Goal: Task Accomplishment & Management: Use online tool/utility

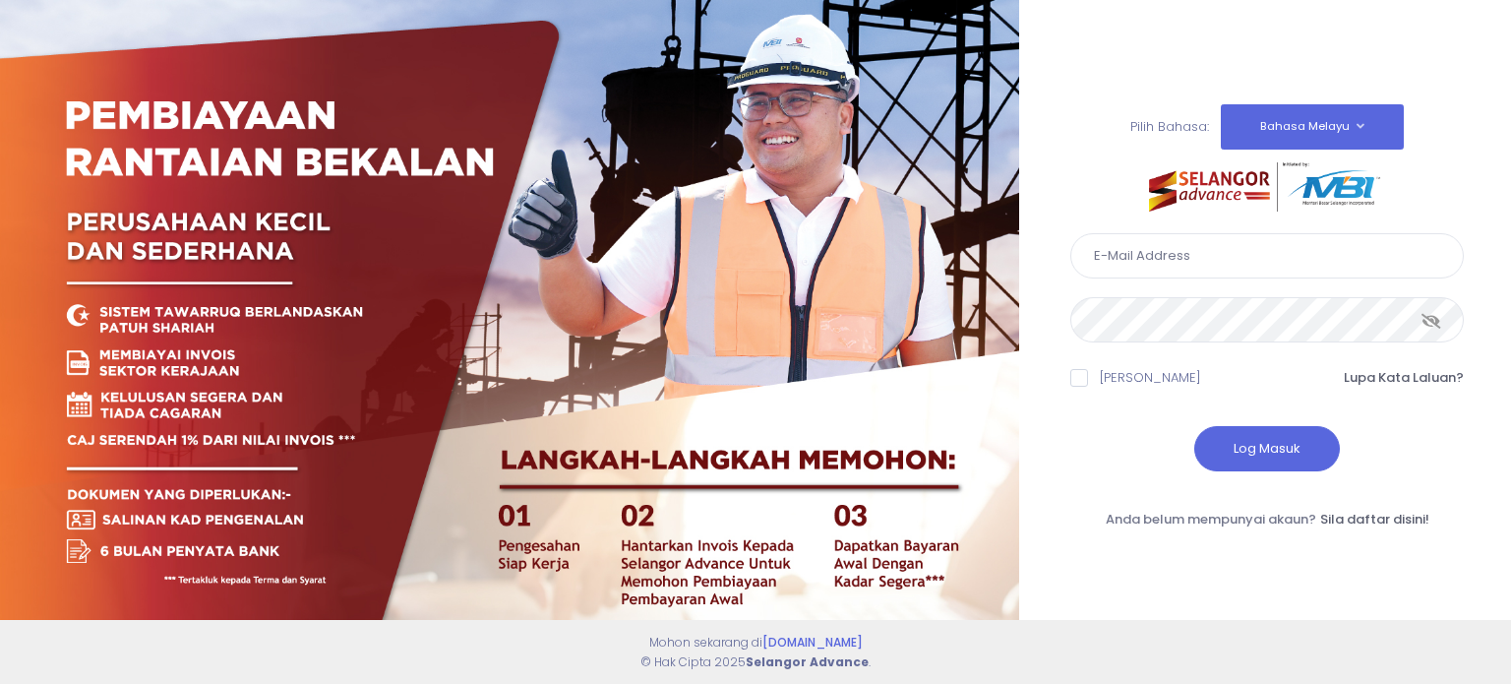
click at [1263, 260] on input "text" at bounding box center [1267, 255] width 394 height 45
type input "ahmad.rizal@kdebwm.com"
click at [1239, 439] on button "Log Masuk" at bounding box center [1267, 448] width 146 height 45
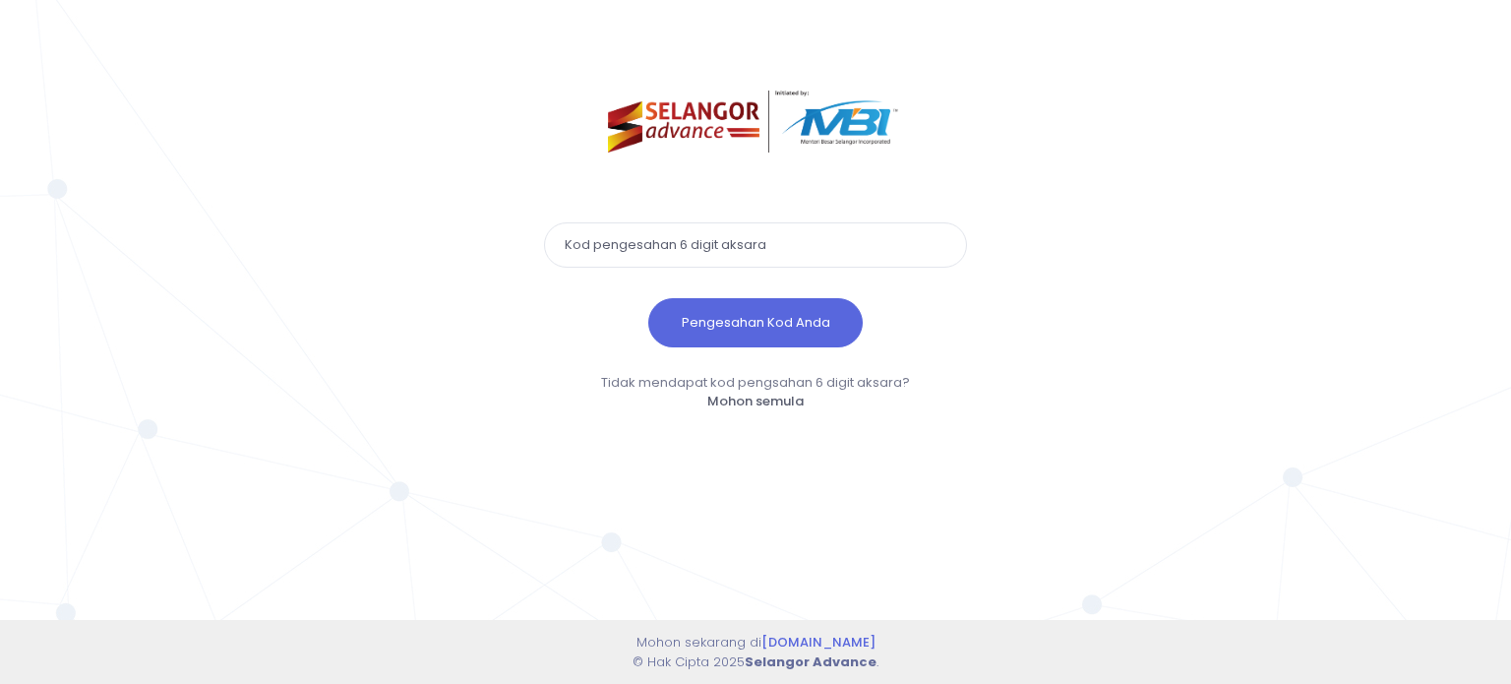
click at [834, 256] on input "text" at bounding box center [755, 244] width 423 height 45
click at [758, 238] on input "text" at bounding box center [755, 244] width 423 height 45
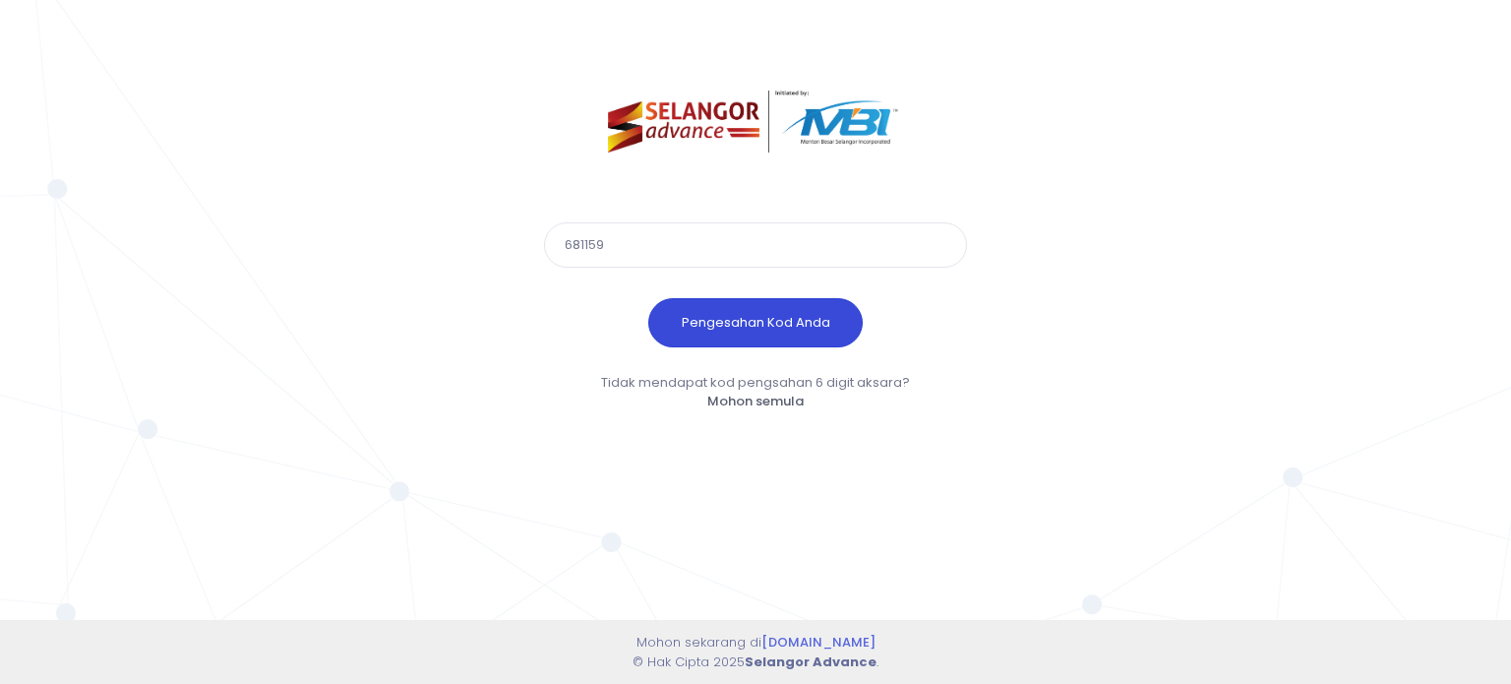
type input "681159"
click at [804, 337] on button "Pengesahan Kod Anda" at bounding box center [755, 322] width 214 height 49
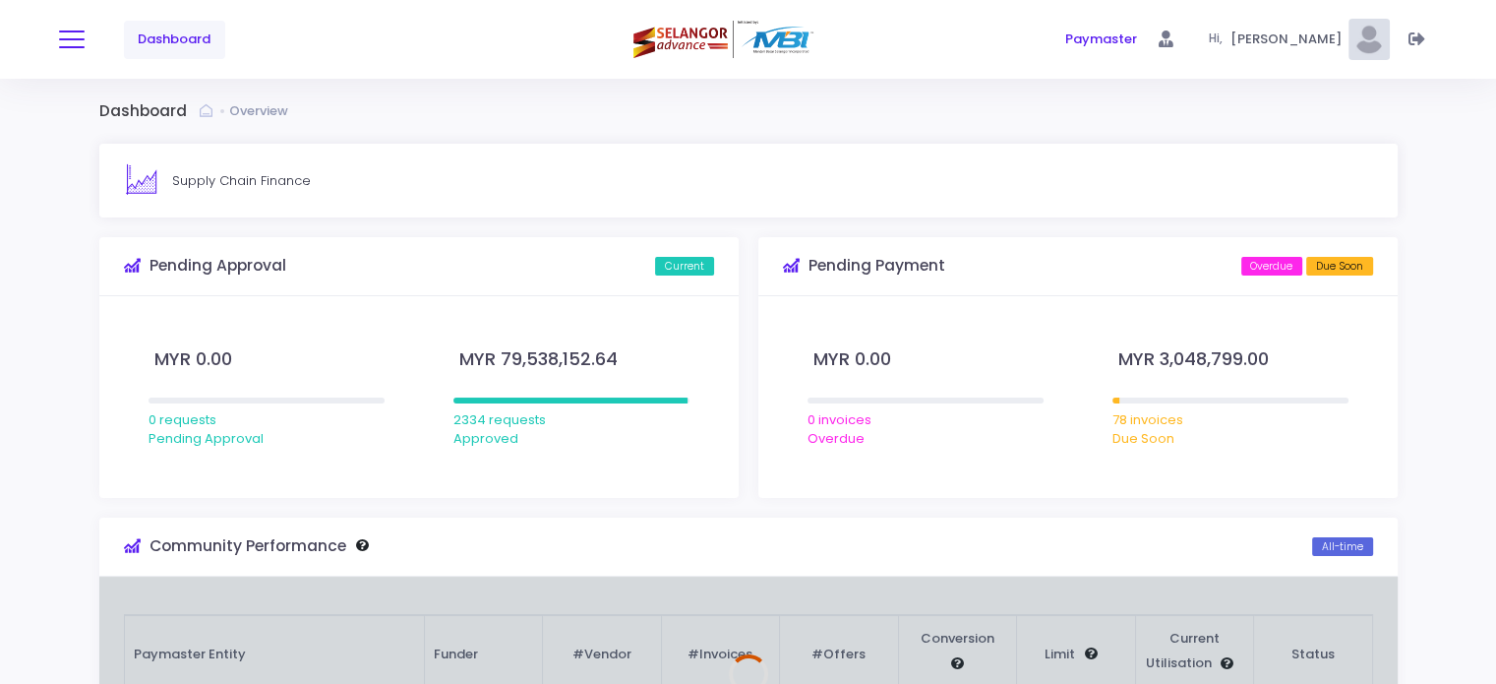
click at [79, 38] on span at bounding box center [72, 39] width 26 height 2
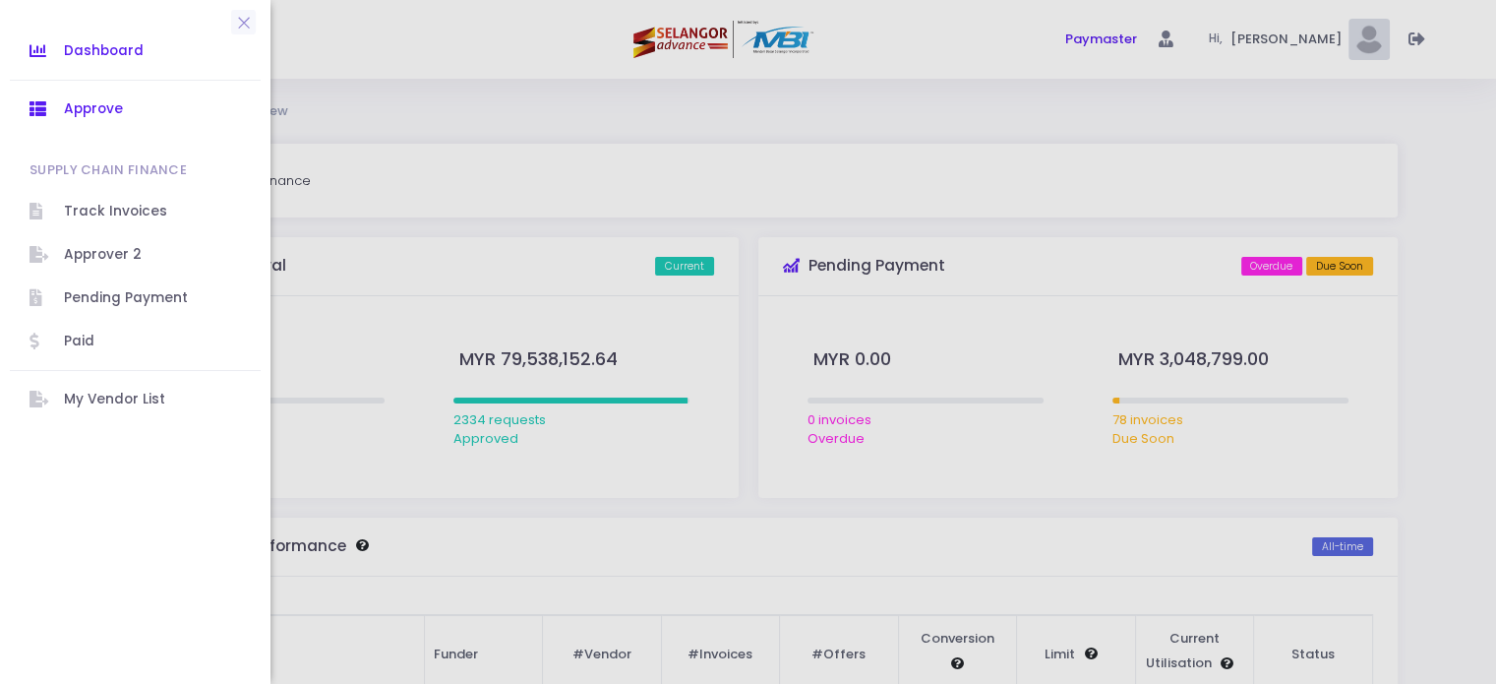
click at [124, 112] on span "Approve" at bounding box center [152, 109] width 177 height 26
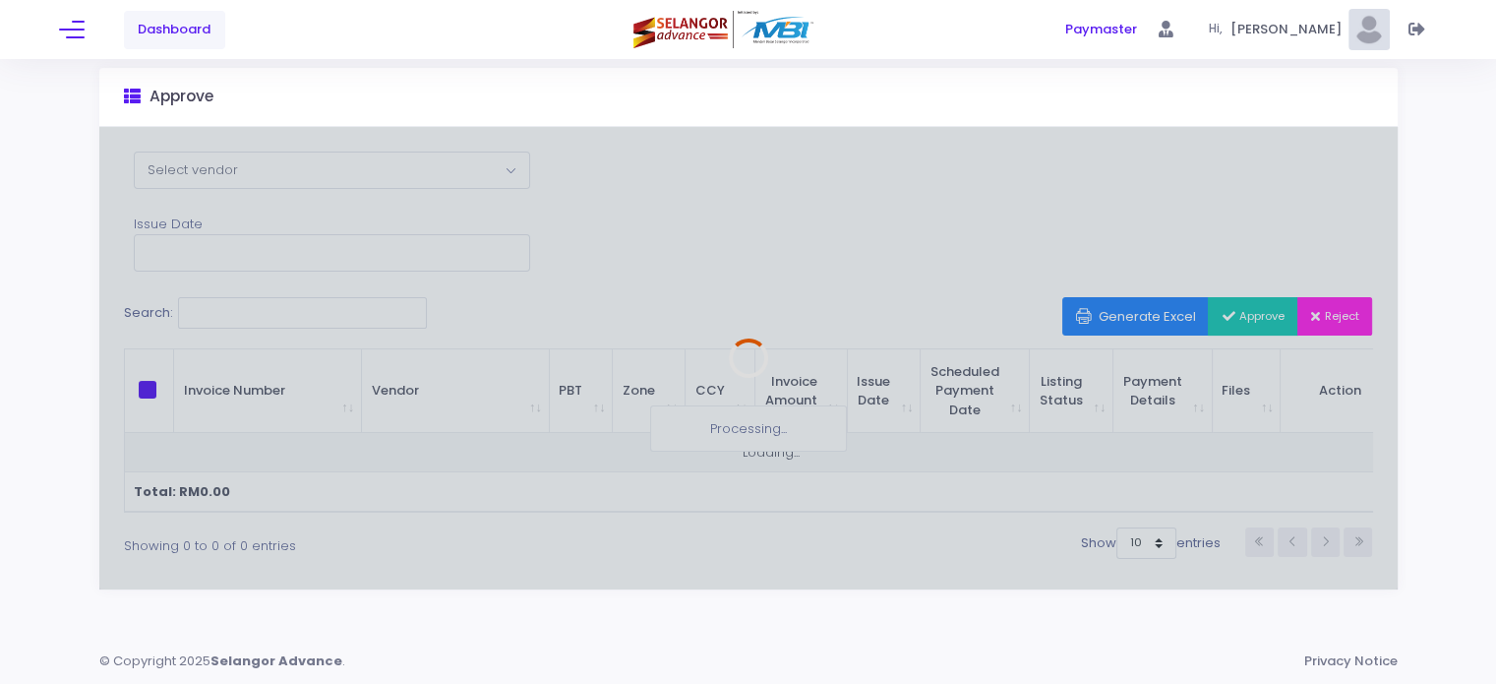
scroll to position [89, 0]
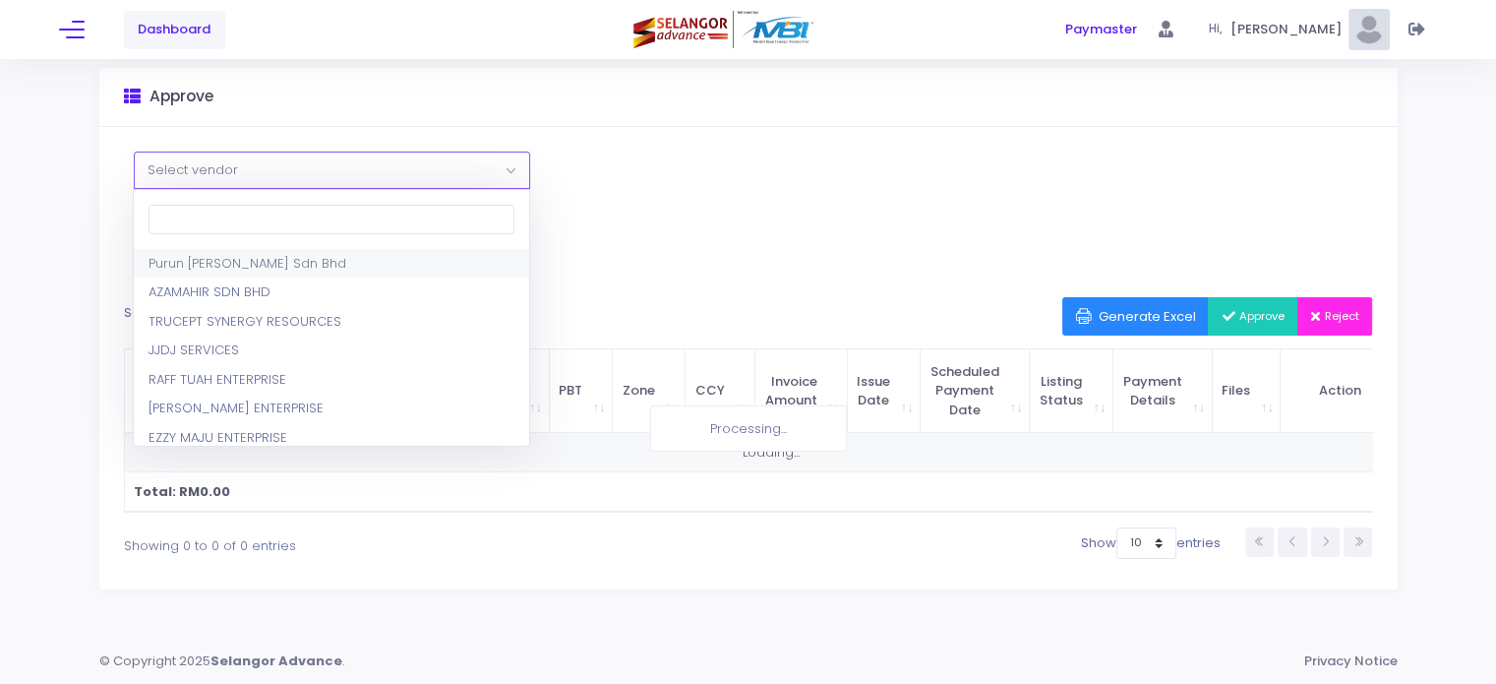
click at [516, 170] on span at bounding box center [518, 183] width 25 height 26
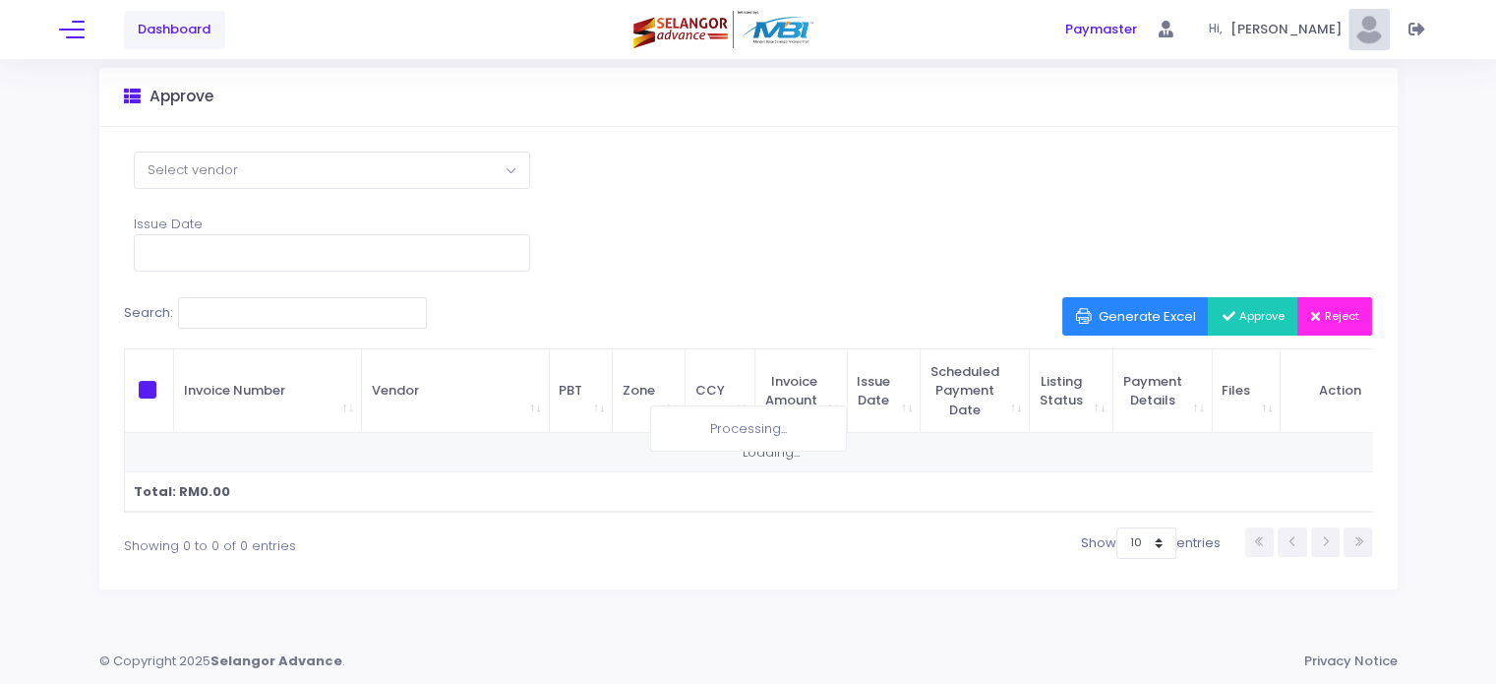
click at [745, 213] on div "Select Vendor Purun [PERSON_NAME] Sdn Bhd AZAMAHIR SDN BHD TRUCEPT SYNERGY RESO…" at bounding box center [748, 358] width 1299 height 462
click at [1149, 551] on select "10 25 50 100" at bounding box center [1147, 542] width 60 height 31
select select "100"
click at [1117, 527] on select "10 25 50 100" at bounding box center [1147, 542] width 60 height 31
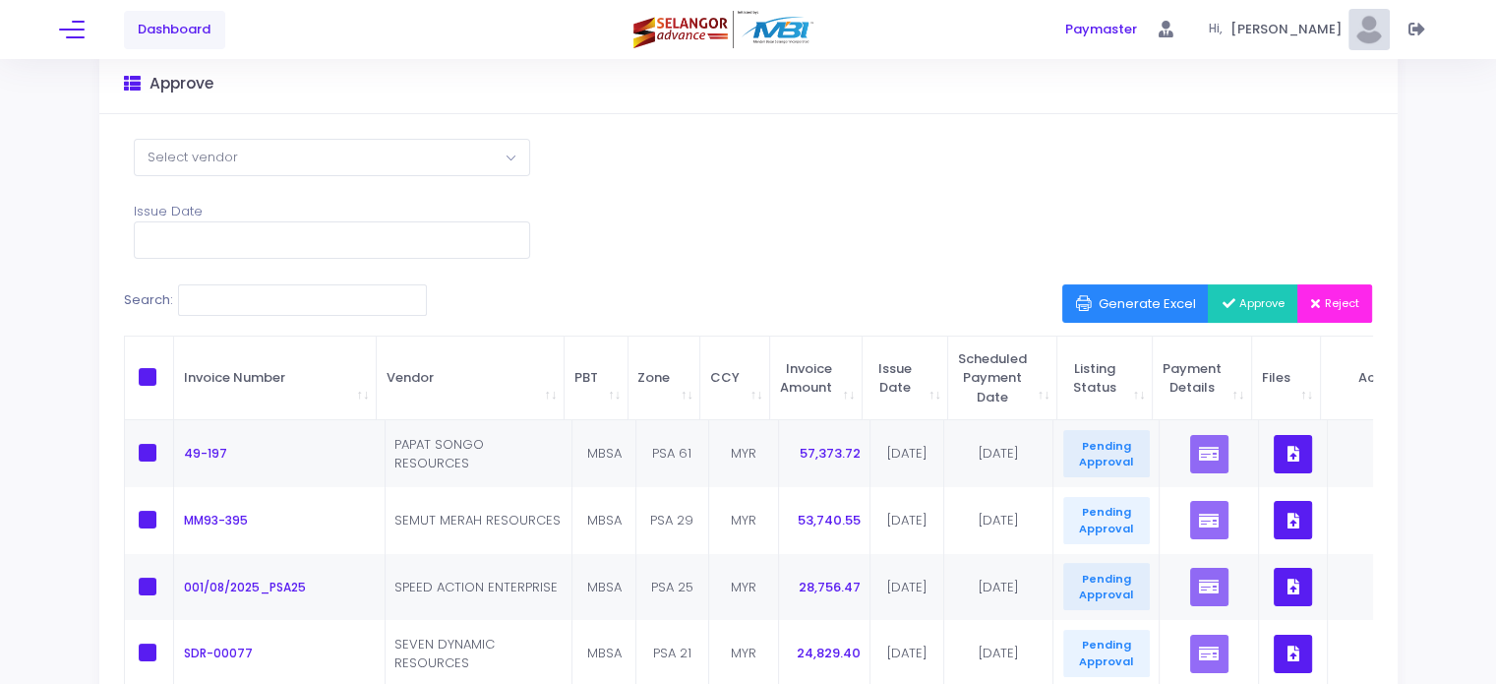
click at [154, 373] on span at bounding box center [148, 377] width 18 height 18
click at [168, 373] on input "checkbox" at bounding box center [174, 374] width 13 height 13
checkbox input "true"
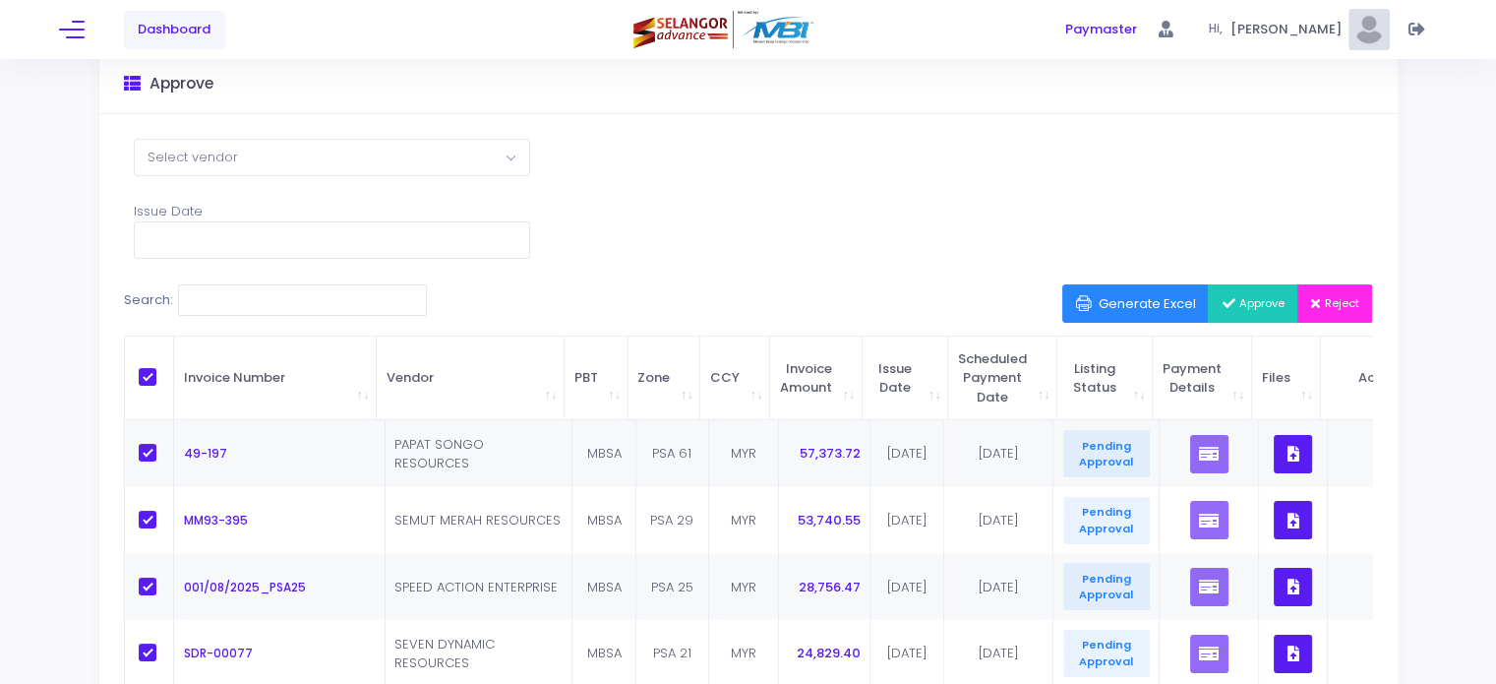
checkbox input "true"
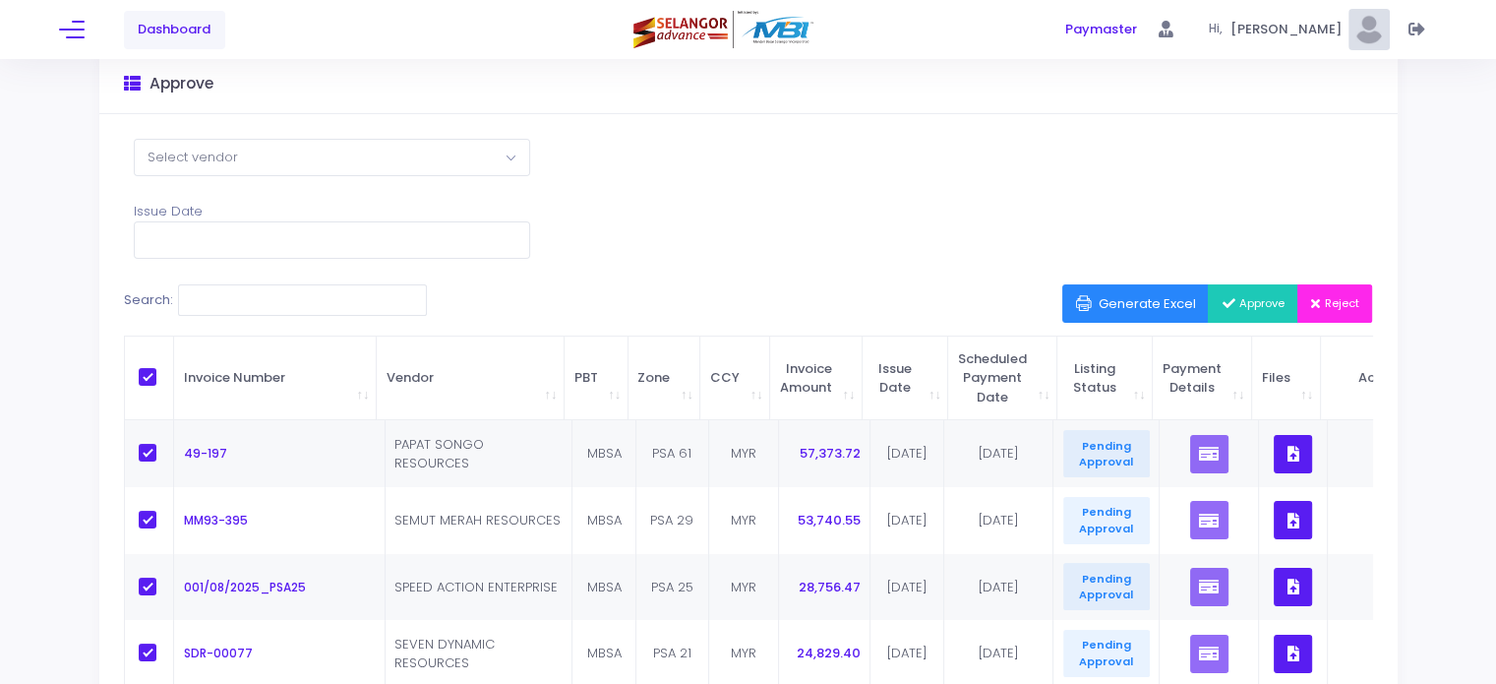
checkbox input "true"
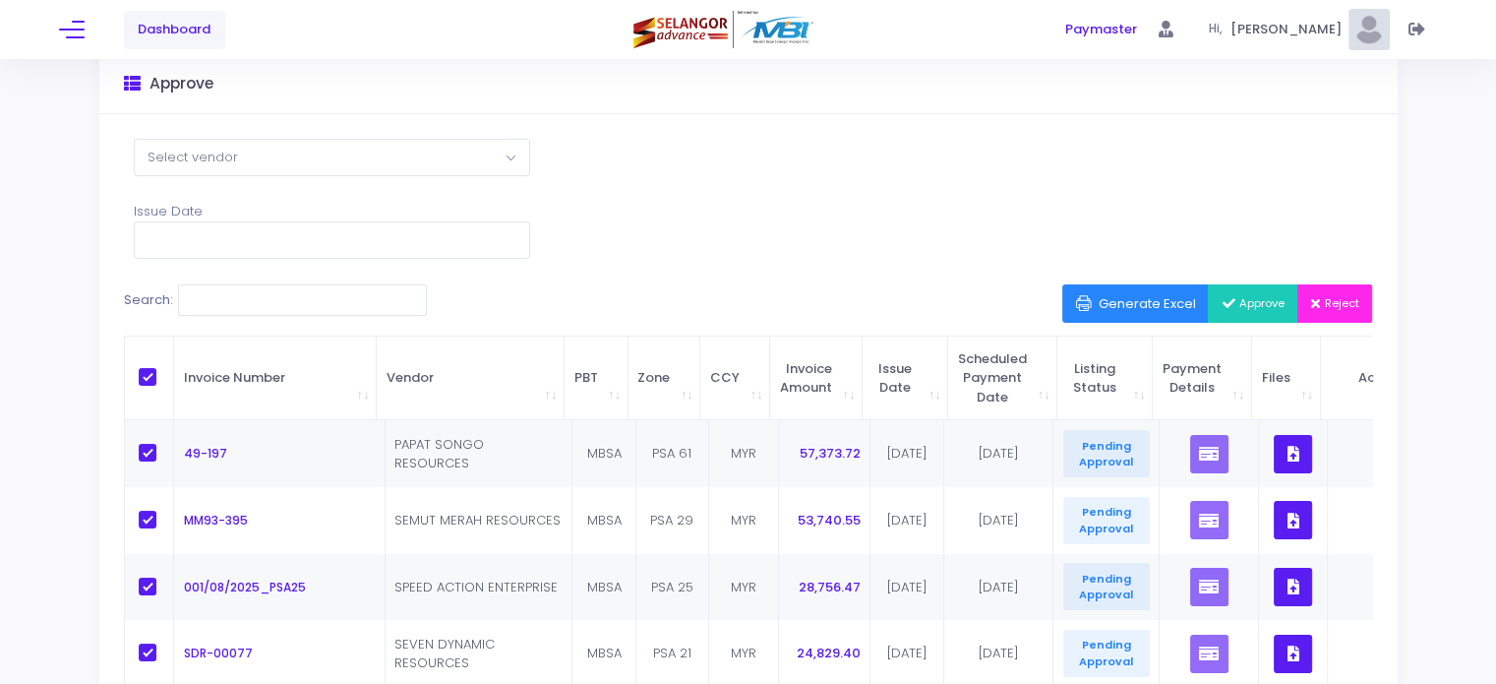
checkbox input "true"
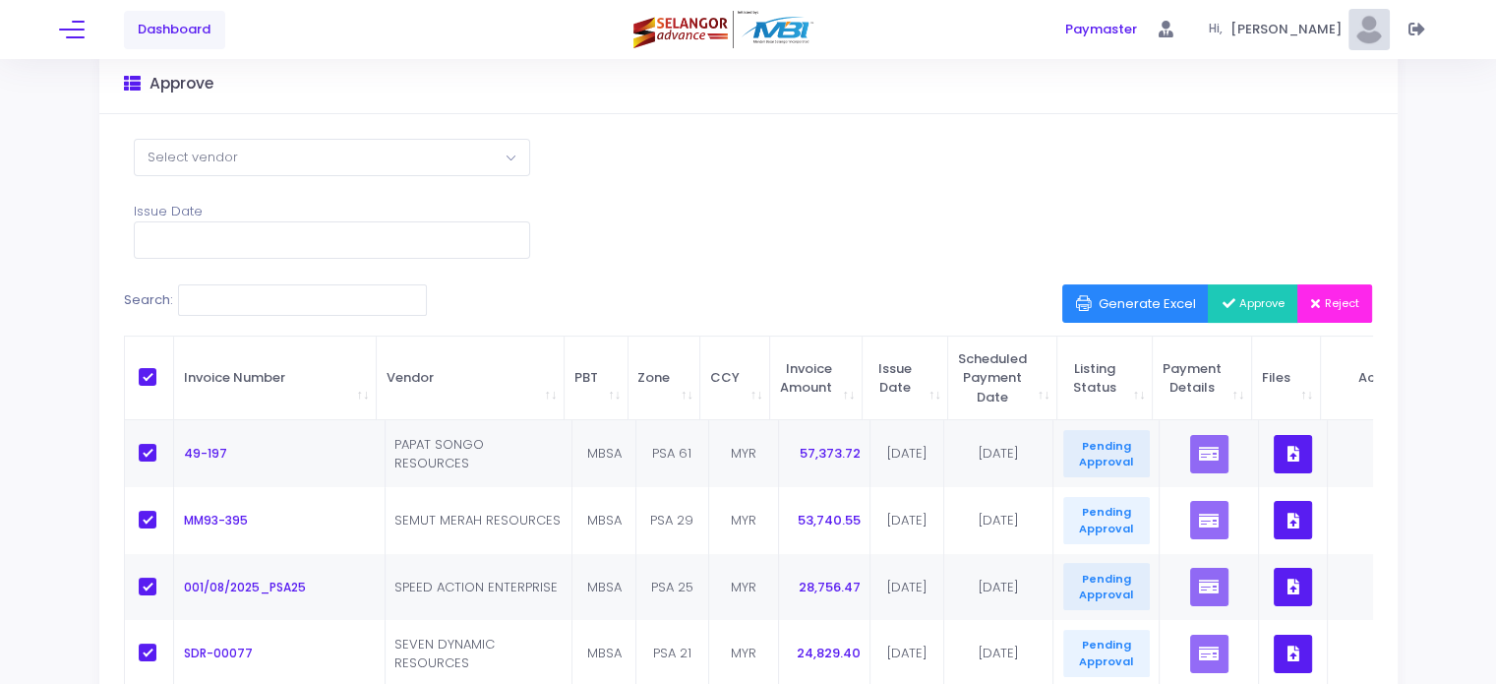
checkbox input "true"
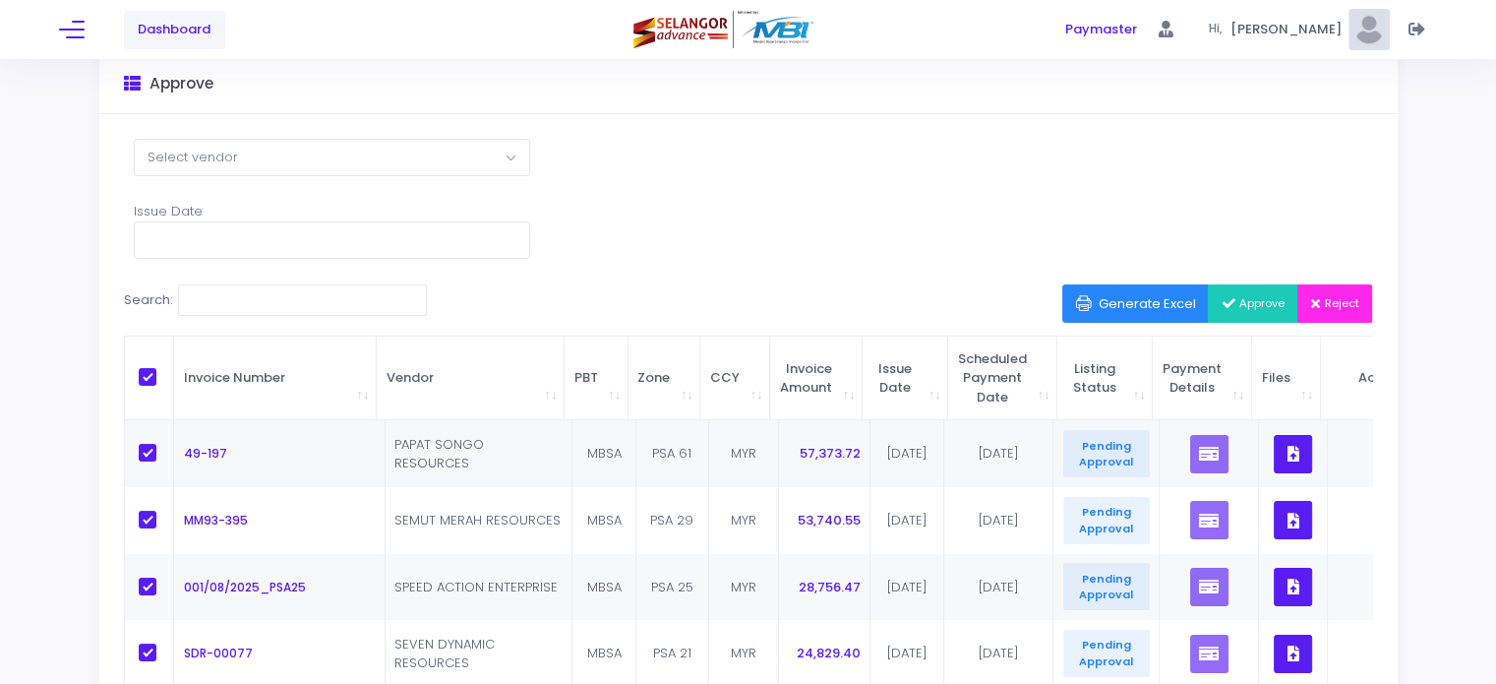
checkbox input "true"
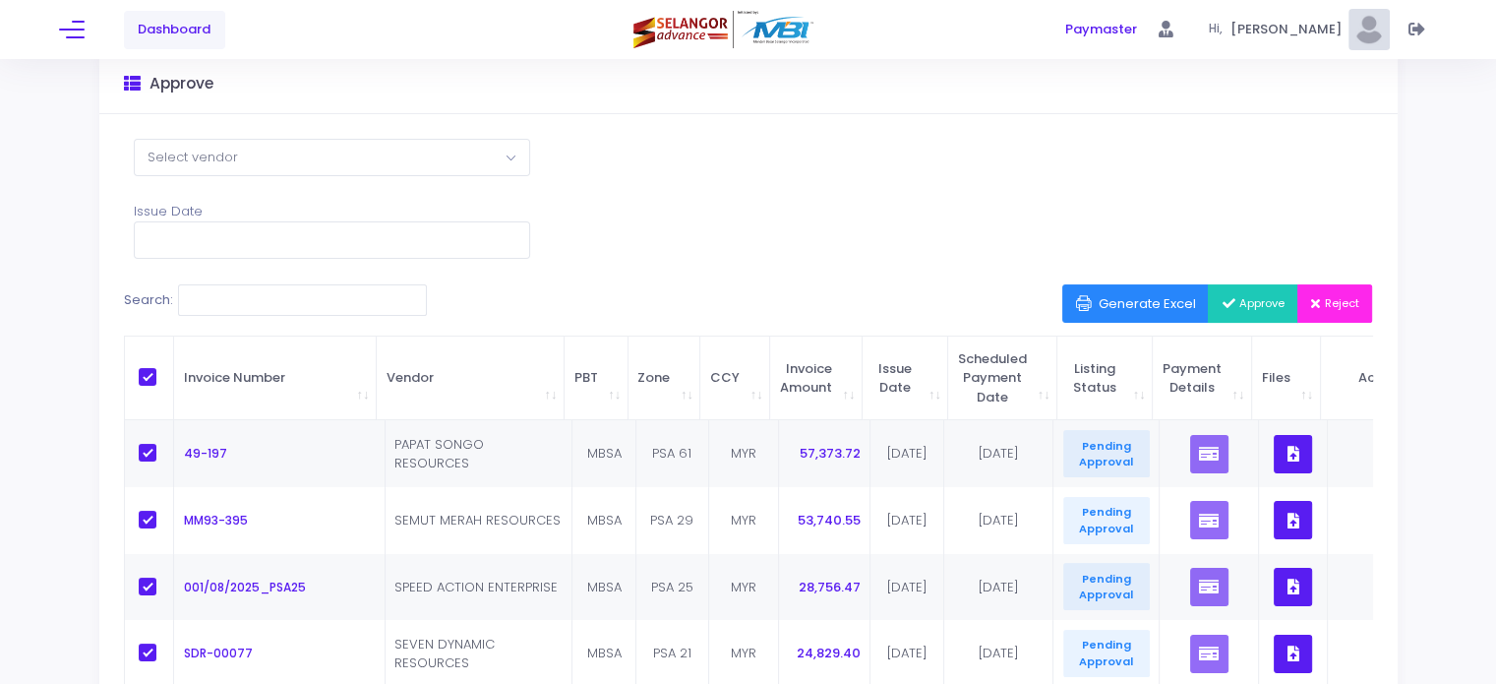
checkbox input "true"
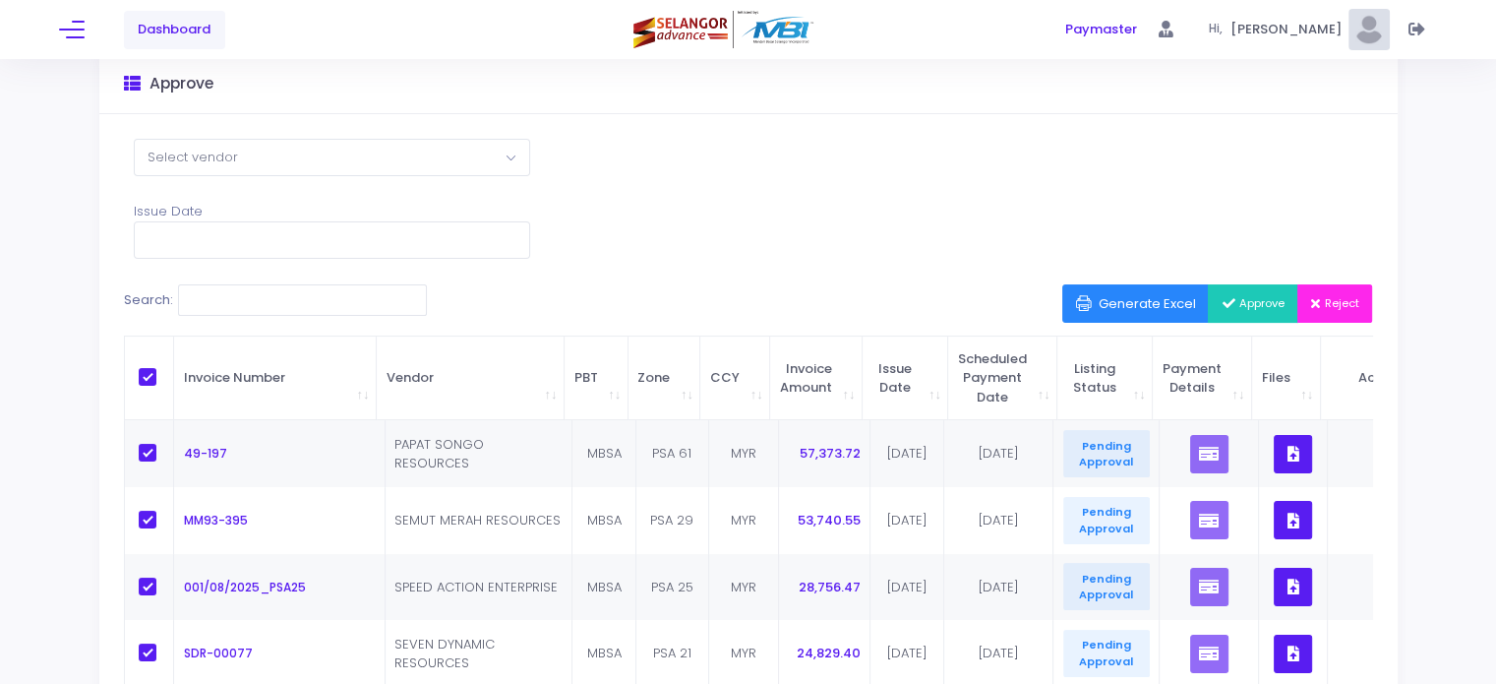
checkbox input "true"
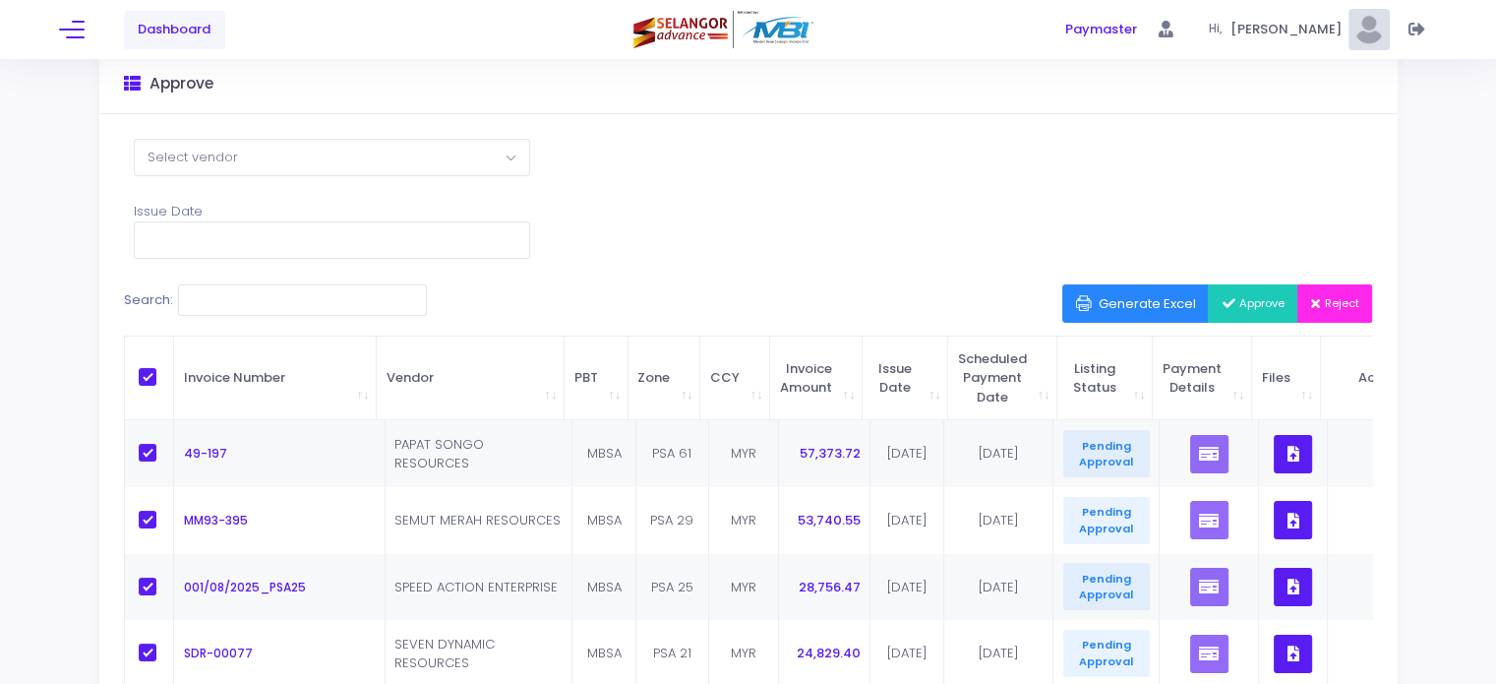
checkbox input "true"
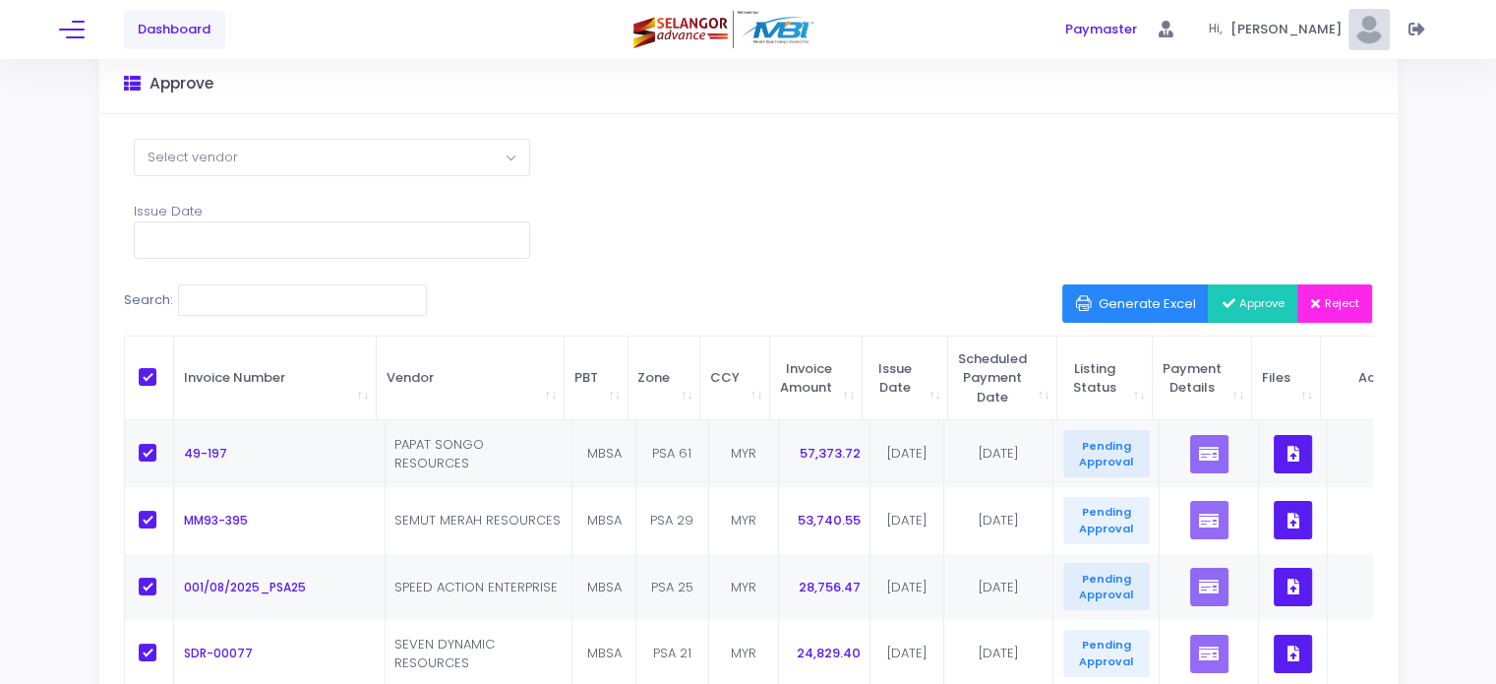
checkbox input "true"
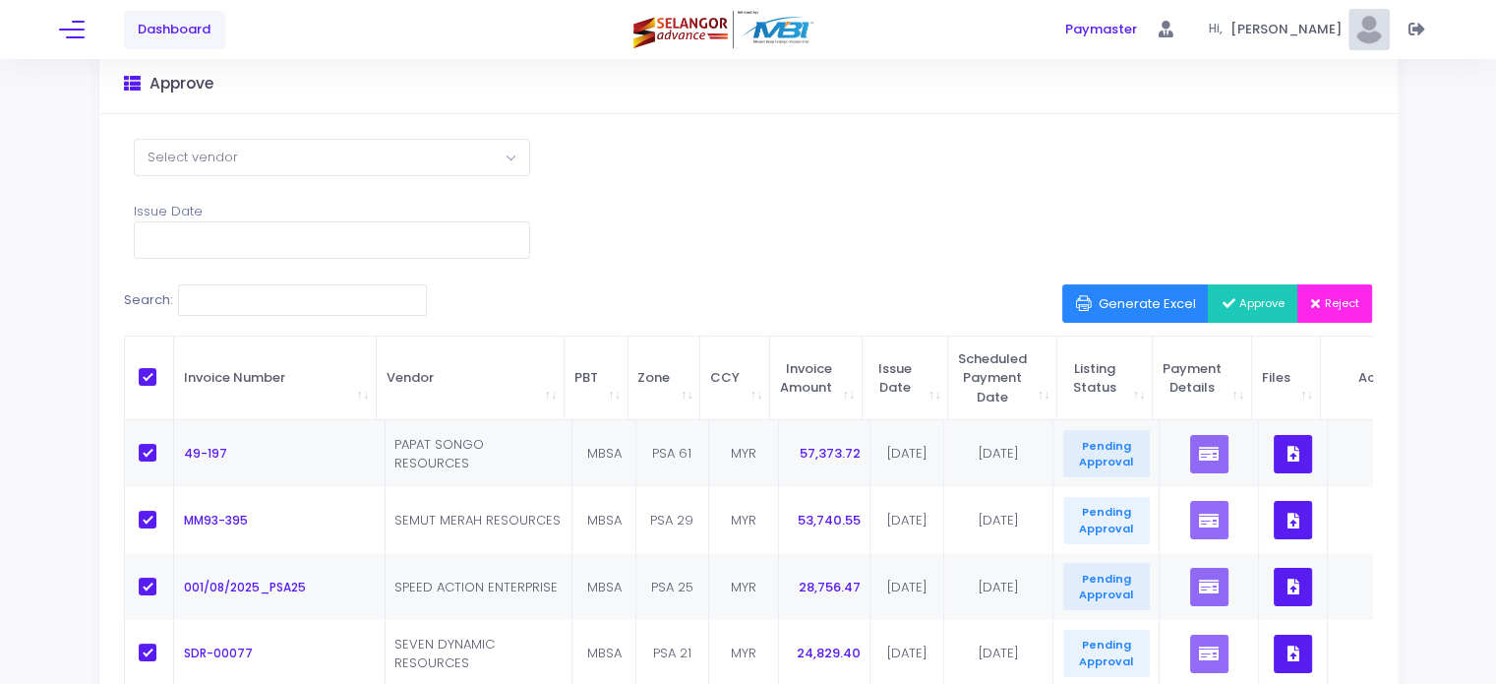
checkbox input "true"
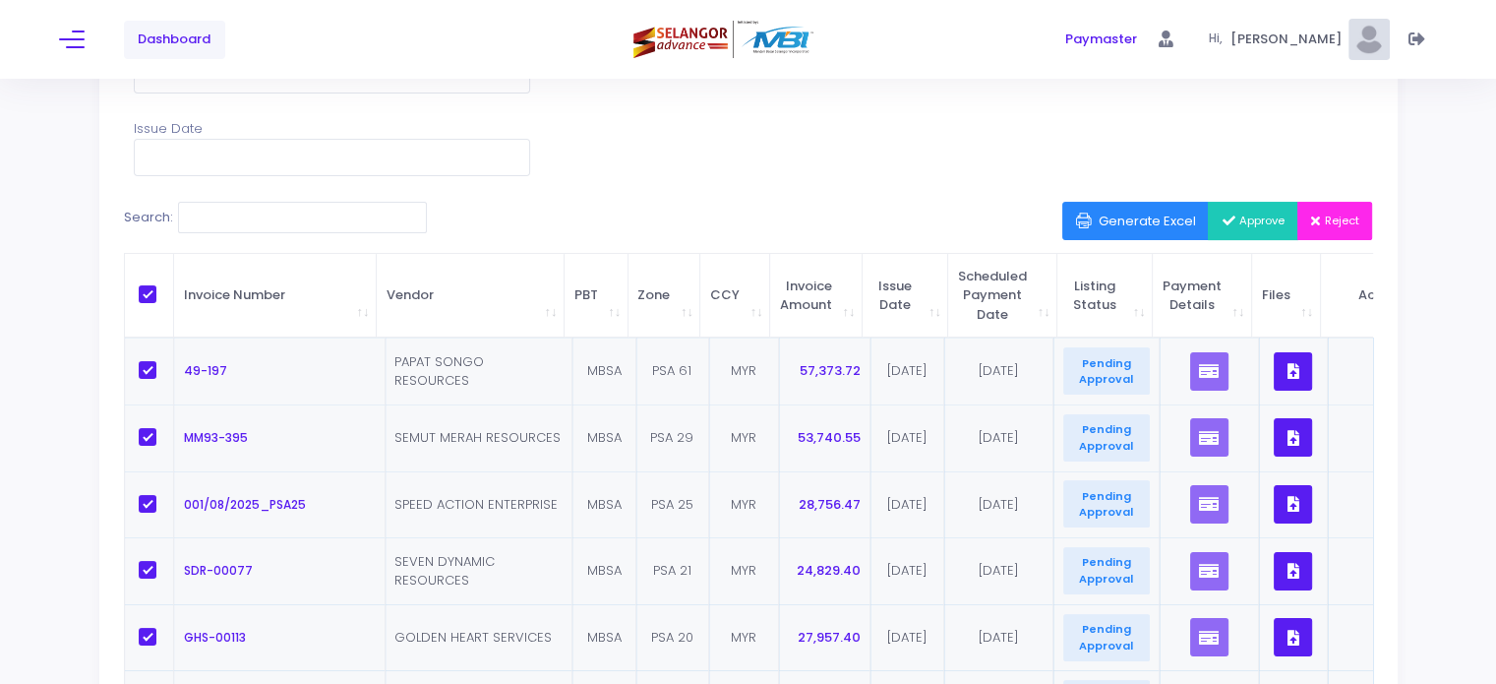
scroll to position [0, 0]
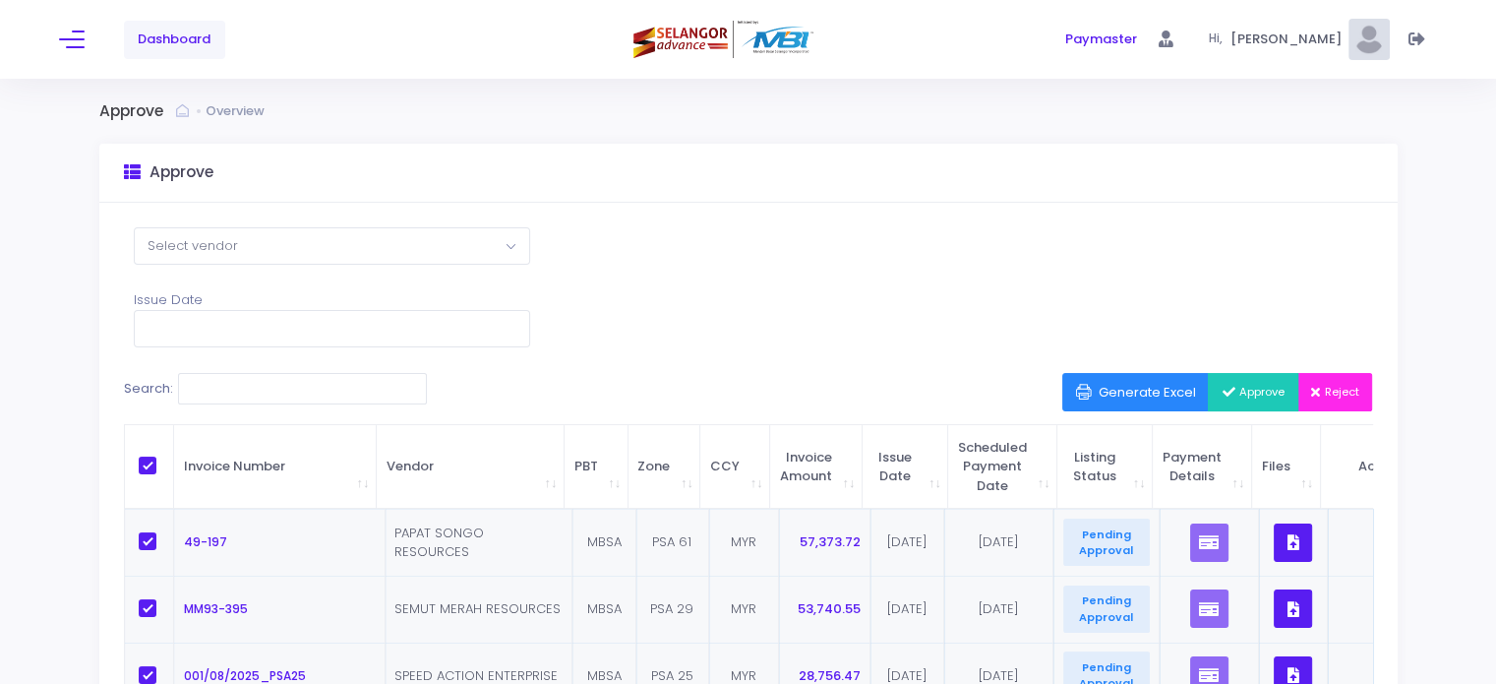
click at [1260, 384] on span "Approve" at bounding box center [1253, 392] width 63 height 16
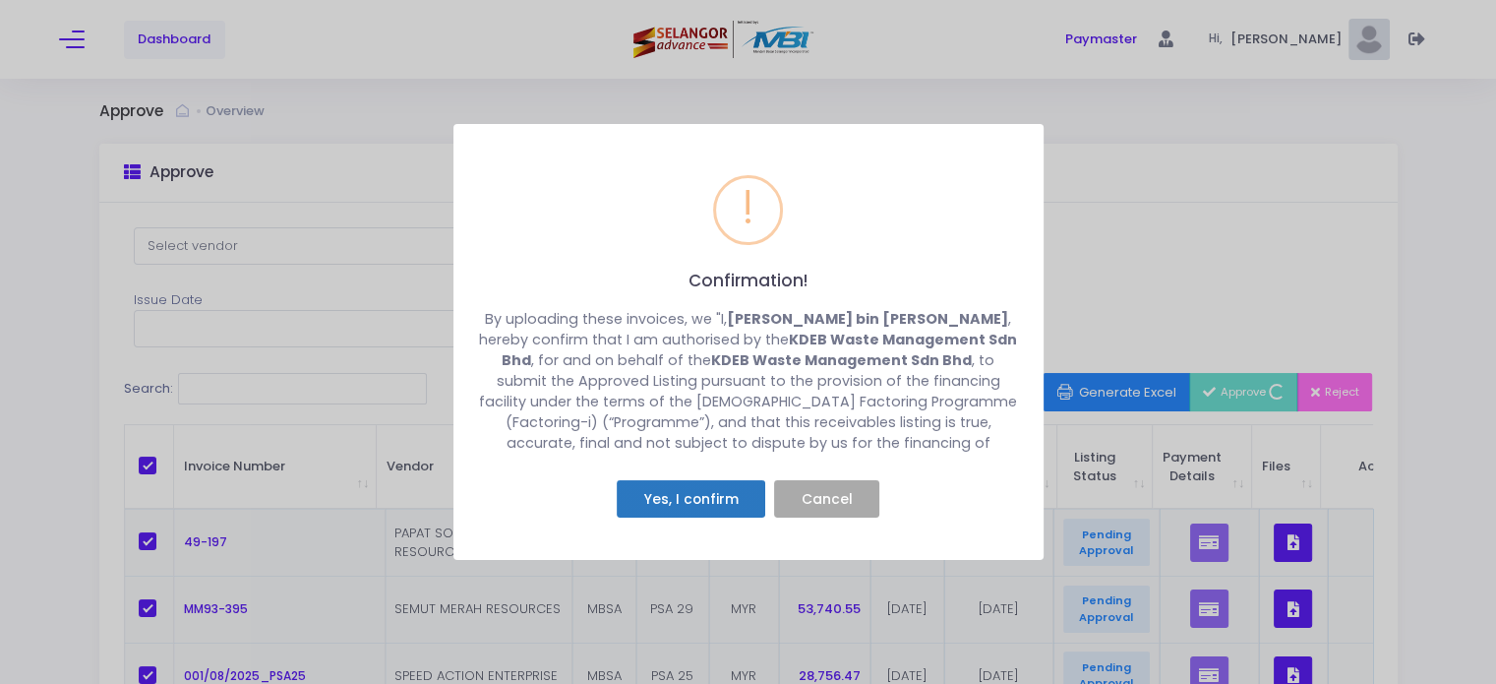
click at [691, 501] on button "Yes, I confirm" at bounding box center [691, 498] width 149 height 37
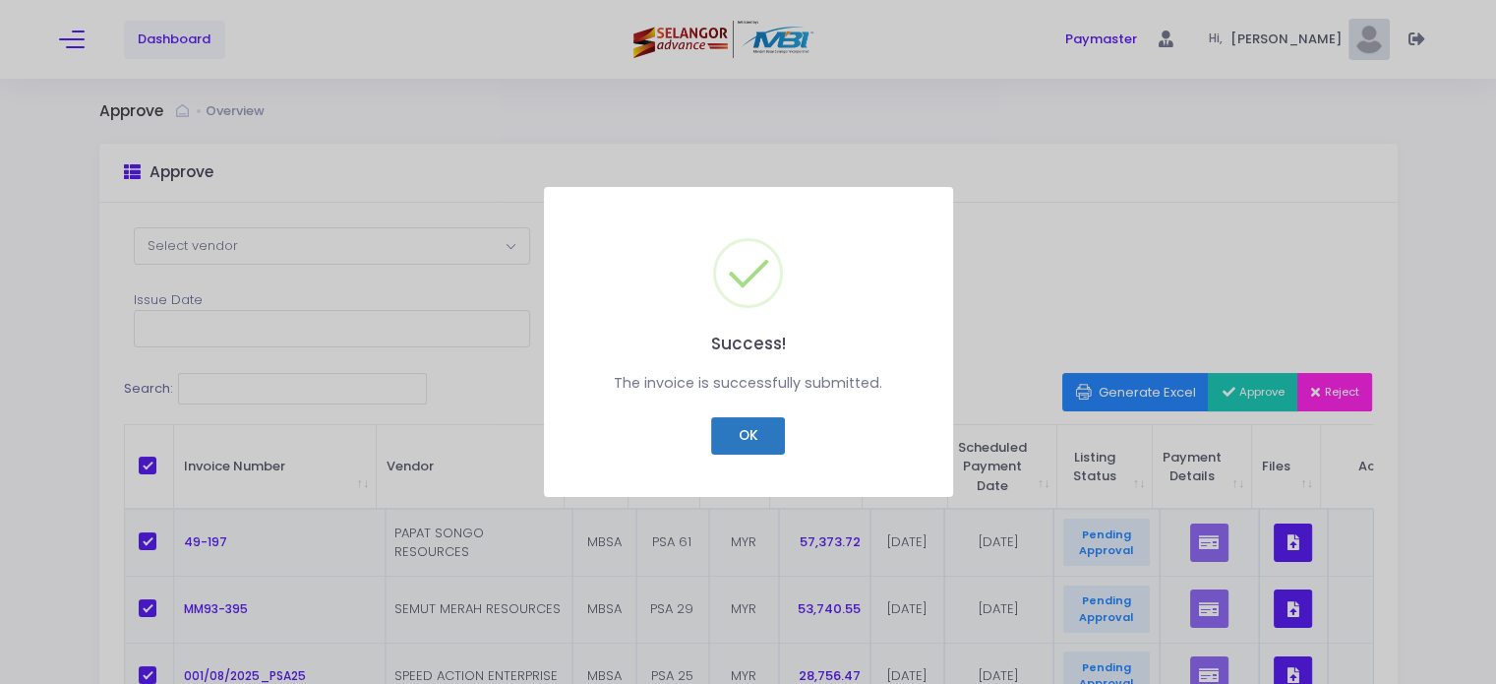
click at [732, 440] on button "OK" at bounding box center [748, 435] width 74 height 37
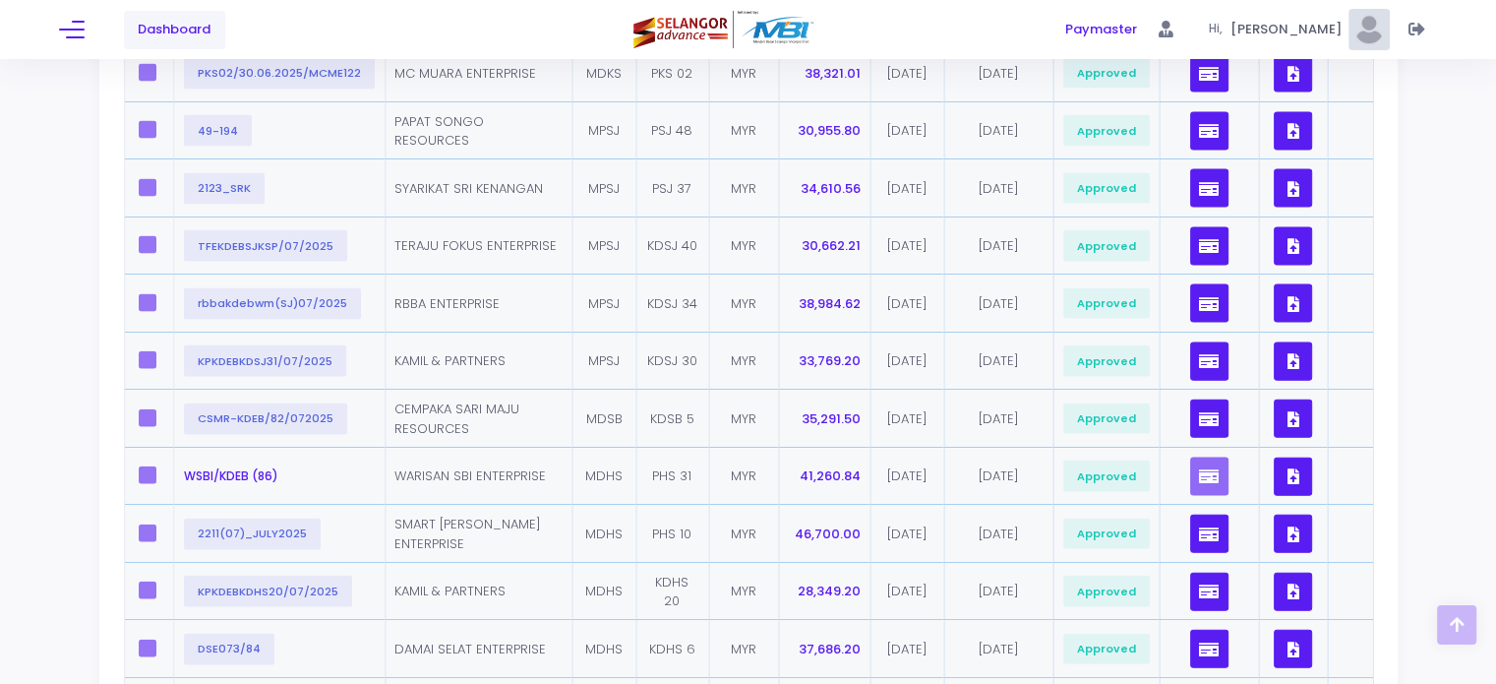
scroll to position [4329, 0]
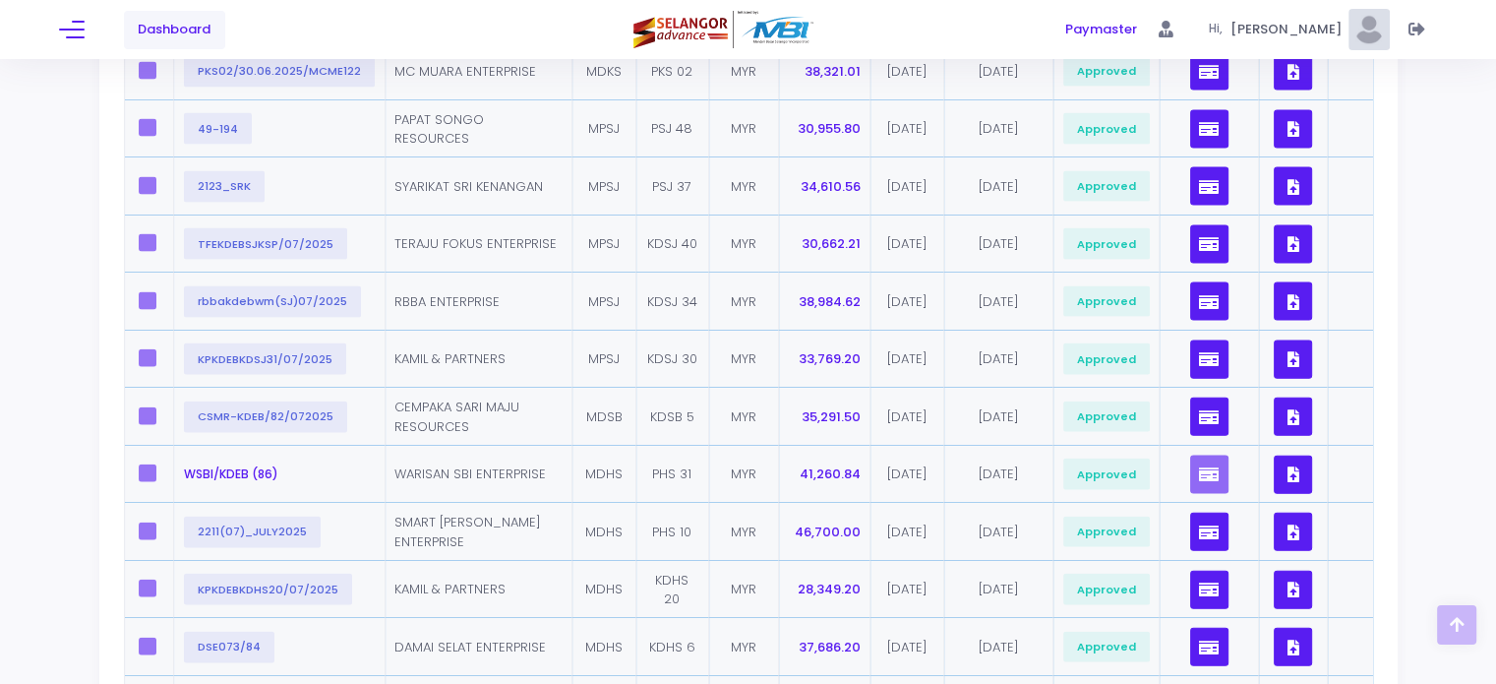
click at [141, 464] on label at bounding box center [154, 473] width 30 height 18
click at [152, 464] on label at bounding box center [154, 473] width 30 height 18
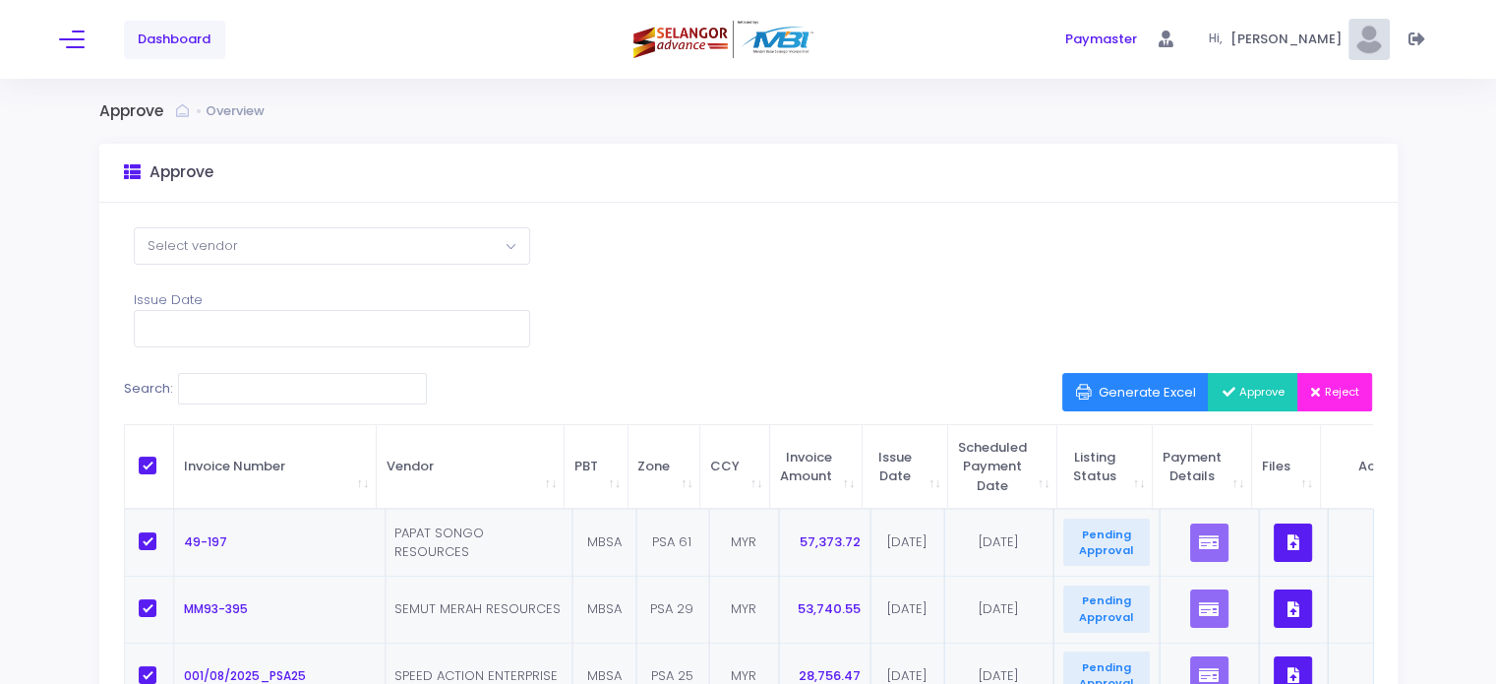
scroll to position [0, 0]
click at [1222, 393] on icon "button" at bounding box center [1231, 393] width 18 height 0
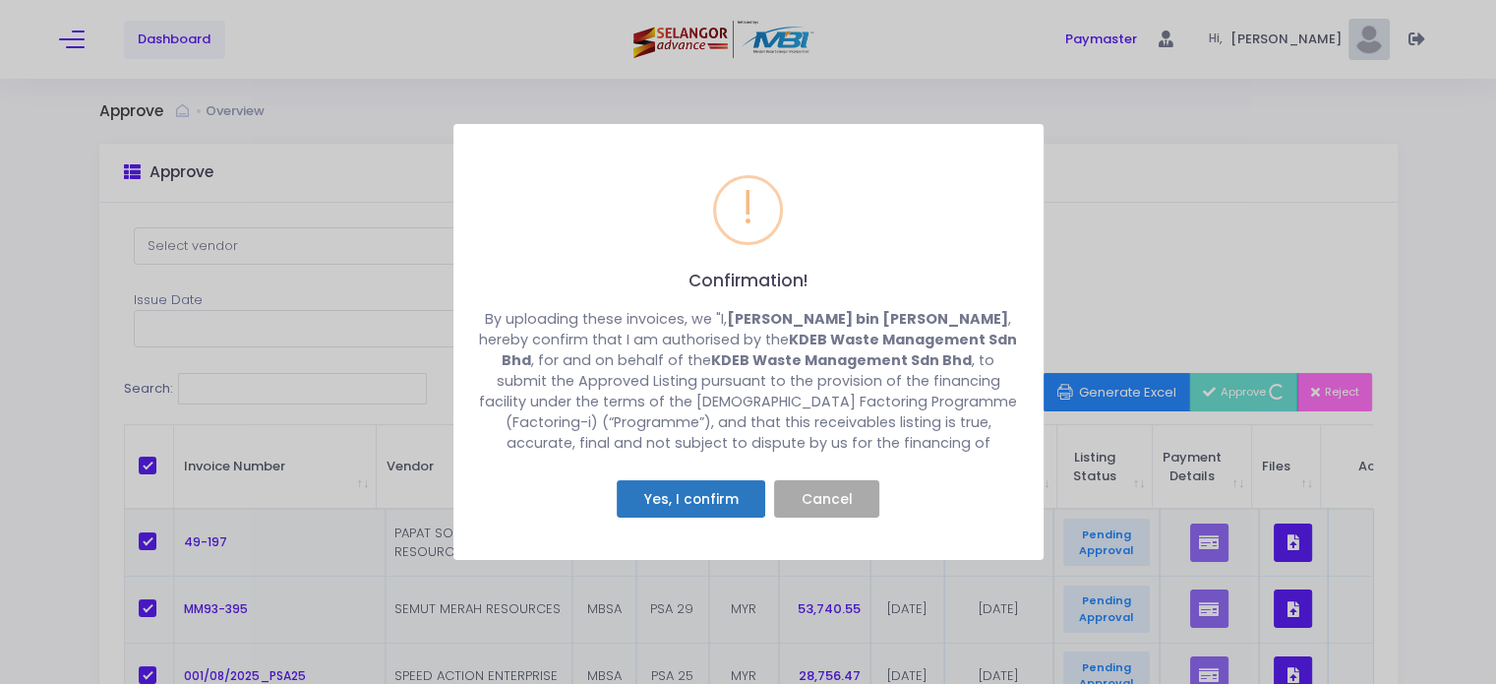
click at [708, 503] on button "Yes, I confirm" at bounding box center [691, 498] width 149 height 37
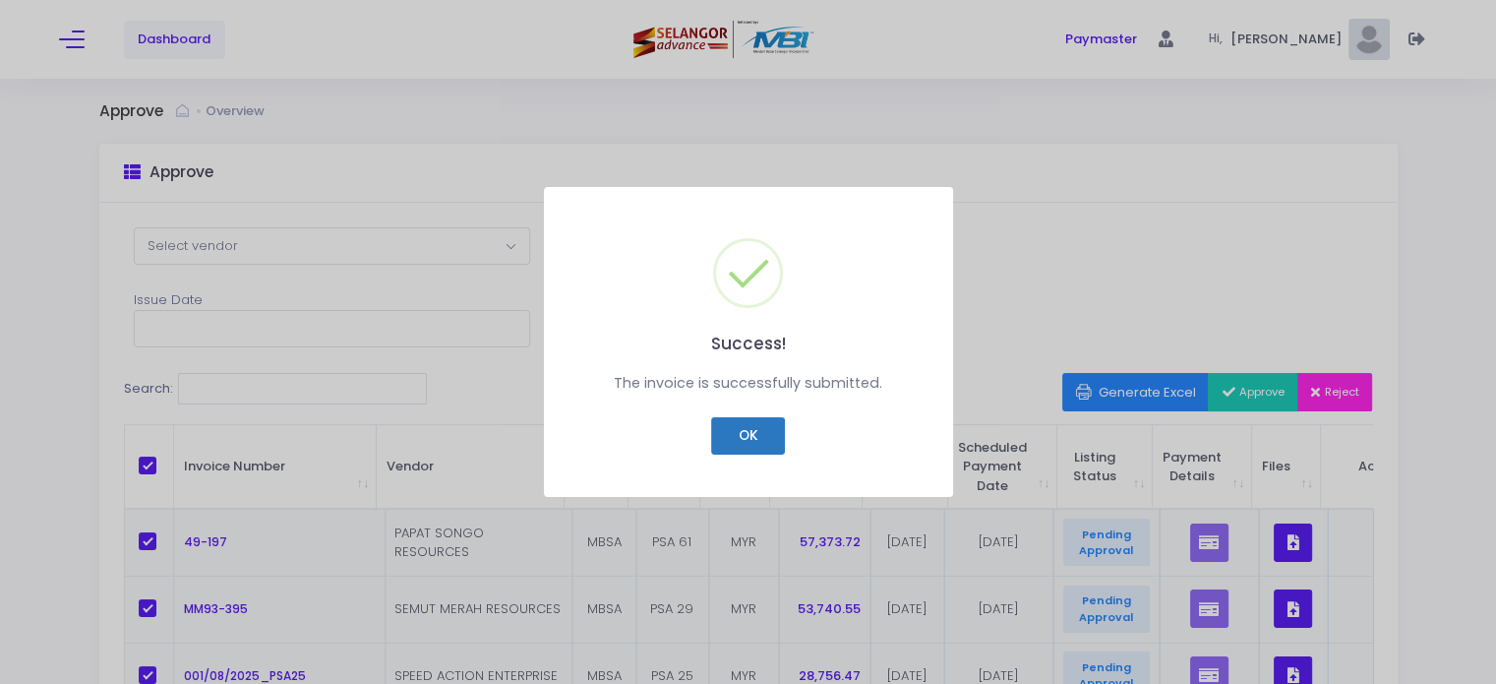
click at [772, 429] on button "OK" at bounding box center [748, 435] width 74 height 37
